Goal: Task Accomplishment & Management: Use online tool/utility

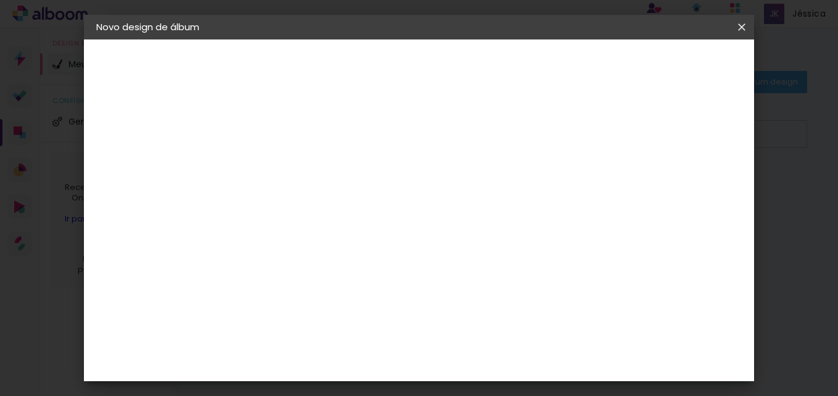
click at [741, 29] on iron-icon at bounding box center [741, 27] width 15 height 12
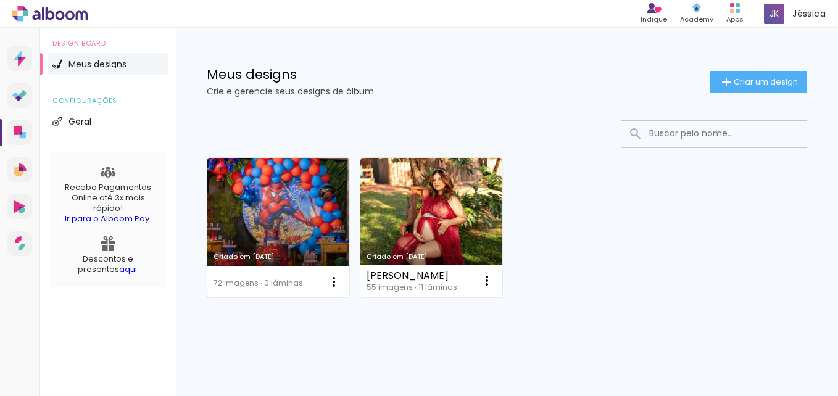
click at [295, 202] on link "Criado em [DATE]" at bounding box center [278, 227] width 142 height 139
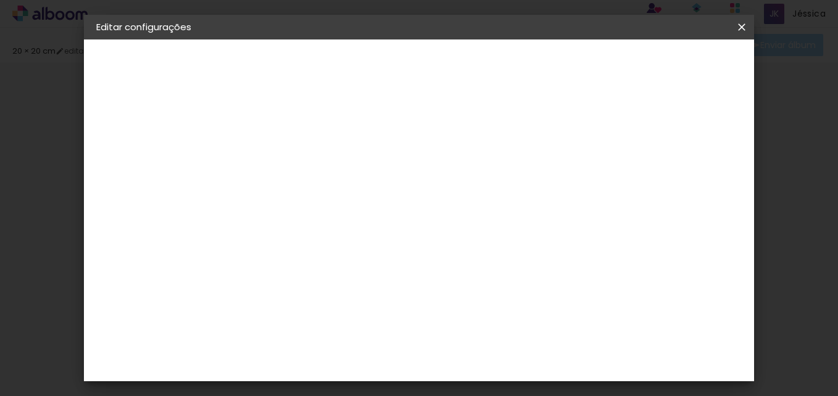
type input "5"
type input "20"
type input "40"
click at [512, 61] on span "Salvar configurações" at bounding box center [480, 69] width 63 height 17
click at [743, 26] on iron-icon at bounding box center [741, 27] width 15 height 12
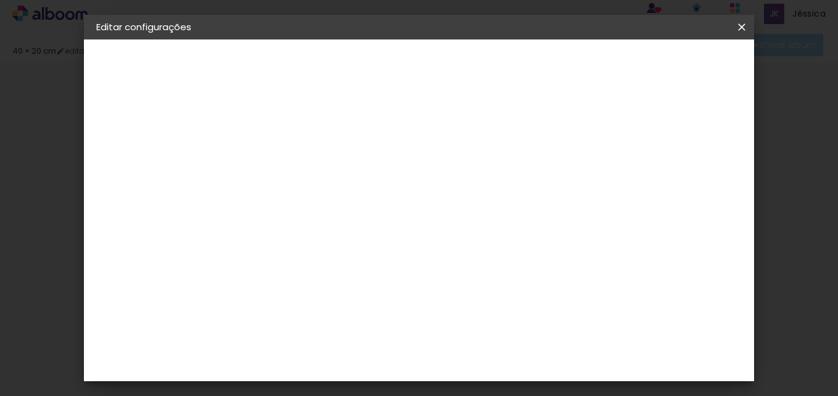
click at [512, 61] on span "Salvar configurações" at bounding box center [480, 69] width 63 height 17
